Goal: Task Accomplishment & Management: Manage account settings

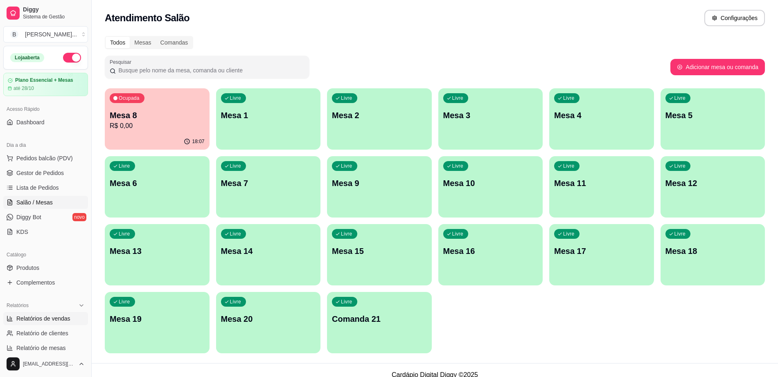
click at [58, 321] on span "Relatórios de vendas" at bounding box center [43, 319] width 54 height 8
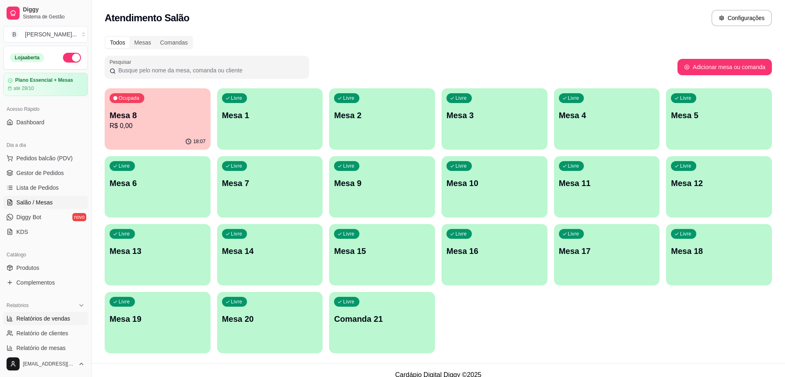
select select "ALL"
select select "0"
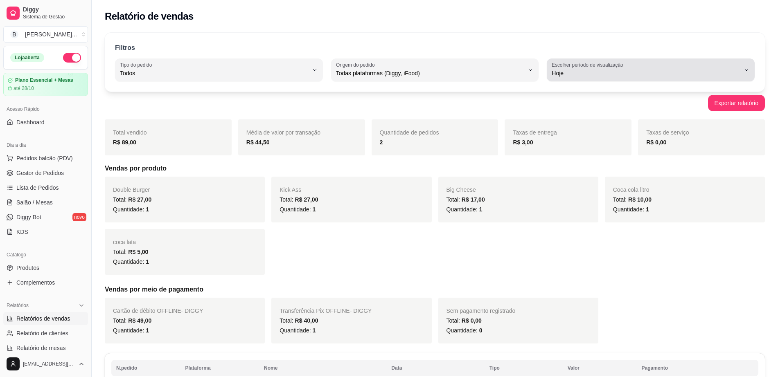
click at [556, 72] on span "Hoje" at bounding box center [645, 73] width 188 height 8
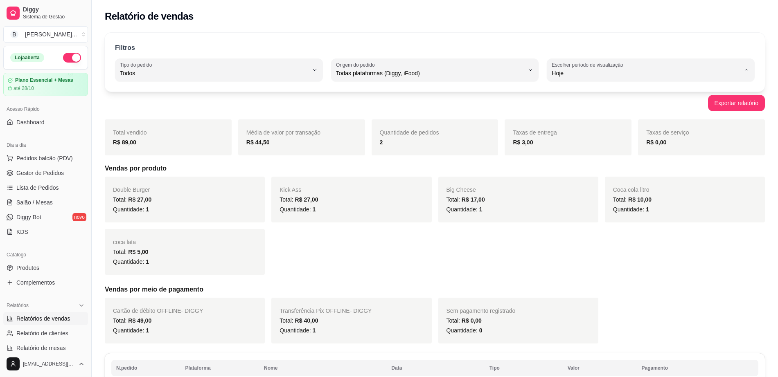
click at [566, 107] on span "Ontem" at bounding box center [646, 106] width 179 height 8
type input "1"
select select "1"
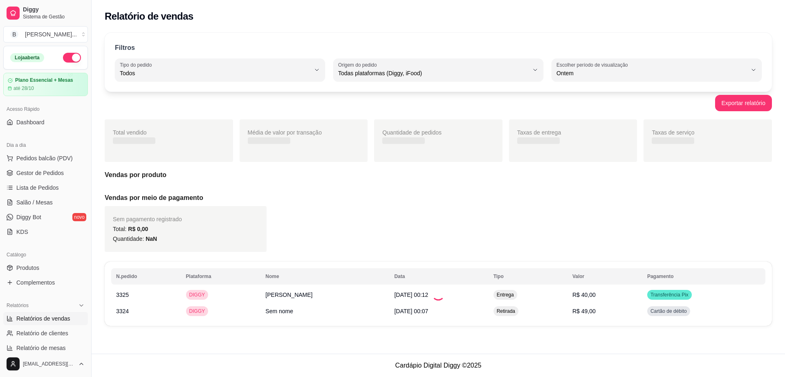
click at [265, 72] on span "Todos" at bounding box center [215, 73] width 191 height 8
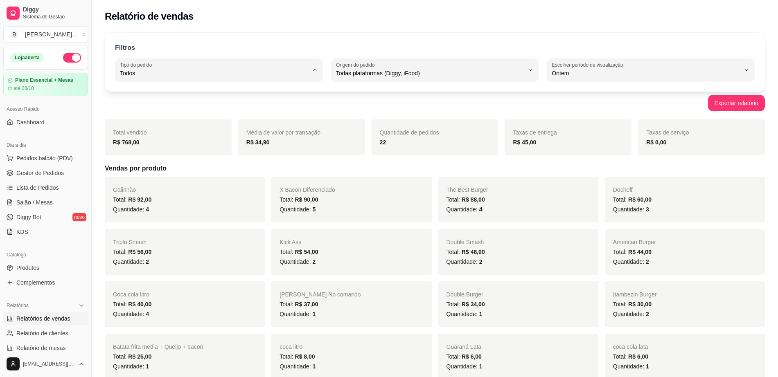
click at [247, 108] on span "Entrega" at bounding box center [215, 106] width 179 height 8
type input "DELIVERY"
select select "DELIVERY"
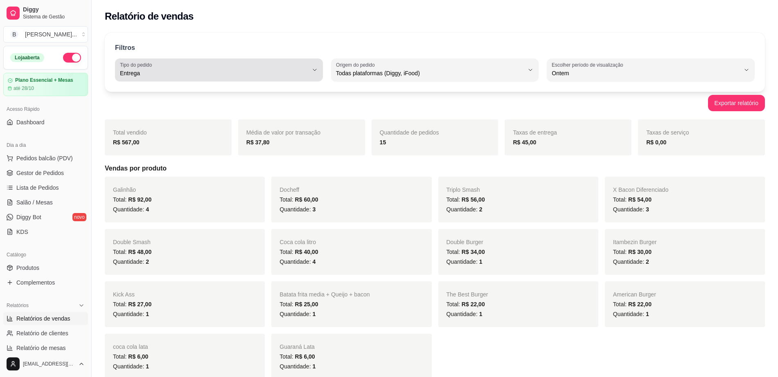
click at [260, 73] on span "Entrega" at bounding box center [214, 73] width 188 height 8
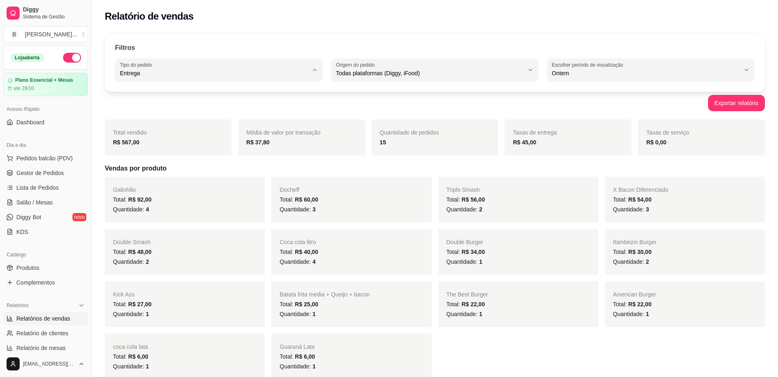
click at [245, 95] on span "Todos" at bounding box center [215, 93] width 179 height 8
type input "ALL"
select select "ALL"
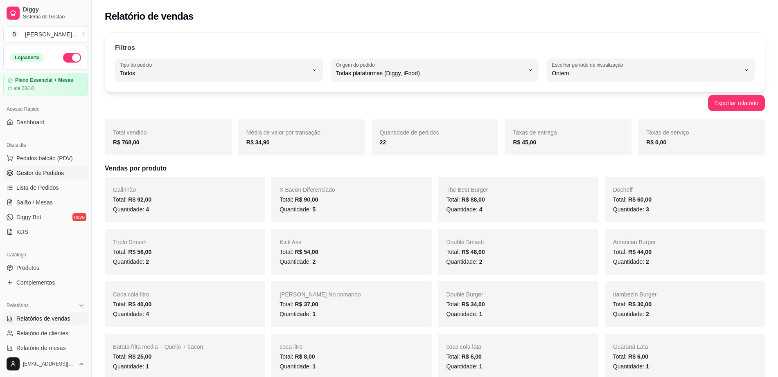
click at [47, 175] on span "Gestor de Pedidos" at bounding box center [39, 173] width 47 height 8
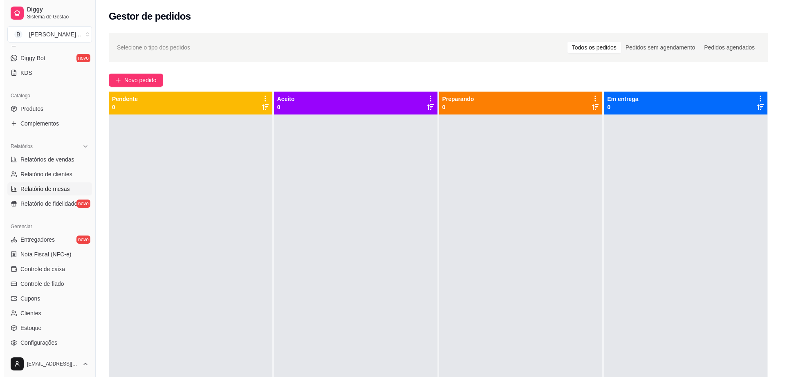
scroll to position [205, 0]
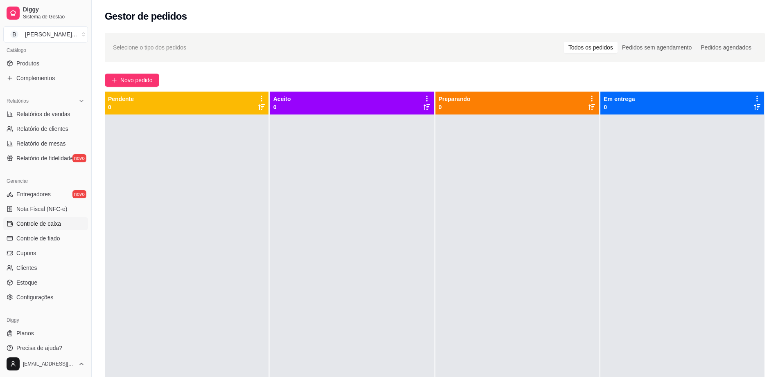
click at [56, 224] on span "Controle de caixa" at bounding box center [38, 224] width 45 height 8
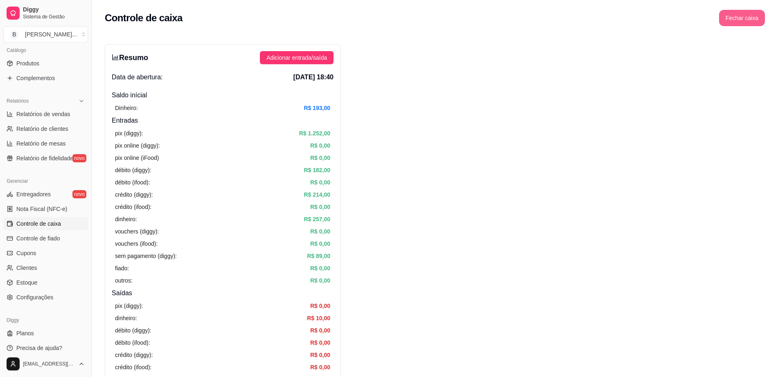
click at [730, 12] on button "Fechar caixa" at bounding box center [742, 18] width 46 height 16
click at [768, 68] on span "Sim" at bounding box center [765, 72] width 10 height 9
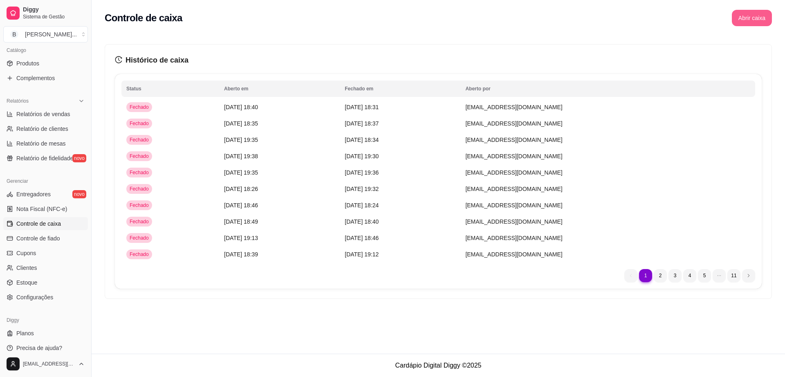
click at [743, 17] on button "Abrir caixa" at bounding box center [752, 18] width 40 height 16
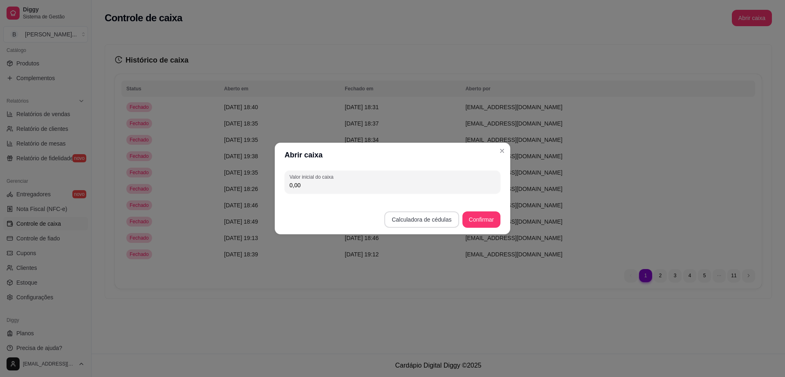
click at [434, 216] on button "Calculadora de cédulas" at bounding box center [422, 219] width 74 height 16
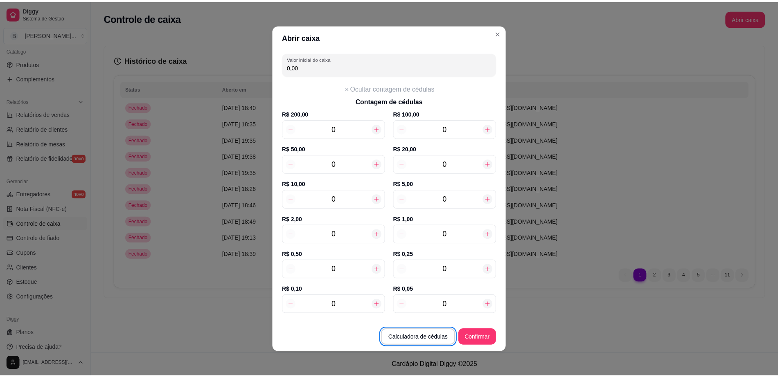
scroll to position [2, 0]
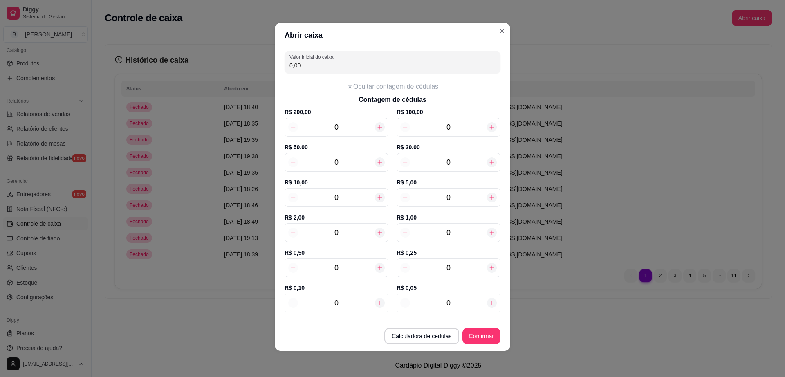
click at [342, 235] on input "0" at bounding box center [336, 232] width 77 height 11
type input "2,00"
type input "12"
type input "24,00"
type input "12"
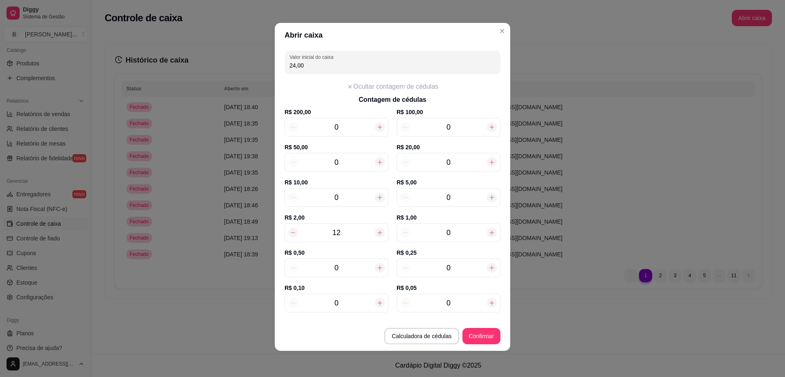
click at [450, 196] on input "0" at bounding box center [448, 197] width 77 height 11
type input "49,00"
type input "5"
click at [347, 196] on input "0" at bounding box center [336, 197] width 77 height 11
type input "69,00"
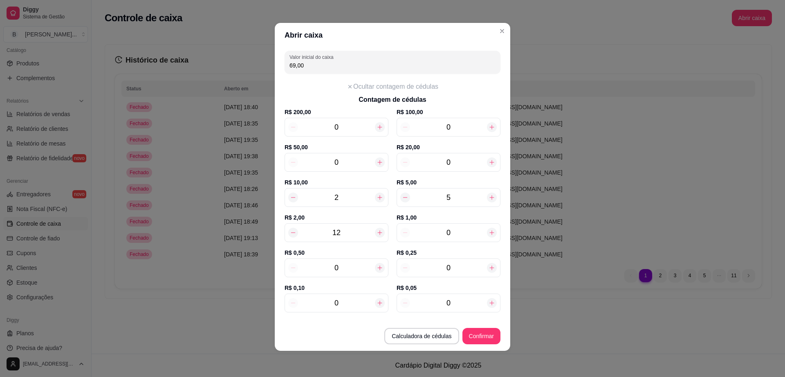
type input "2"
click at [443, 163] on input "0" at bounding box center [448, 162] width 77 height 11
type input "89,00"
type input "1"
click at [479, 336] on button "Confirmar" at bounding box center [482, 336] width 38 height 16
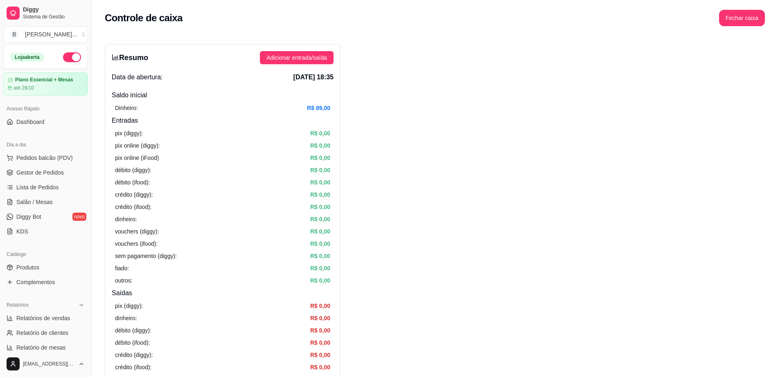
scroll to position [0, 0]
